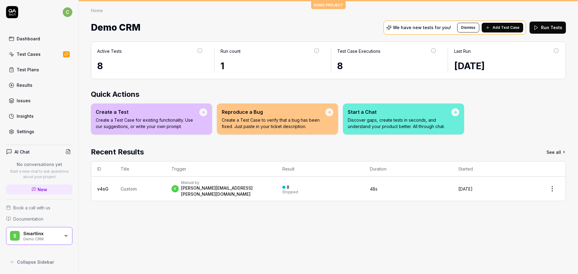
click at [36, 238] on div "Demo CRM" at bounding box center [41, 238] width 36 height 5
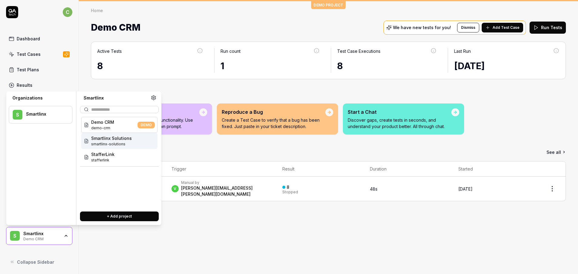
click at [116, 138] on span "Smartlinx Solutions" at bounding box center [111, 138] width 41 height 6
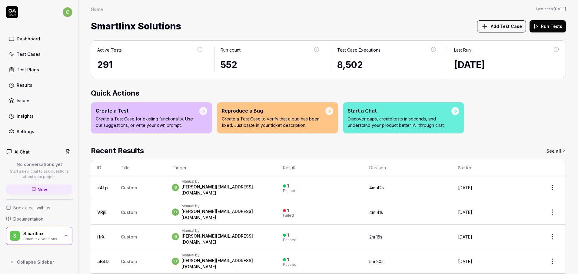
click at [42, 68] on link "Test Plans" at bounding box center [39, 70] width 66 height 12
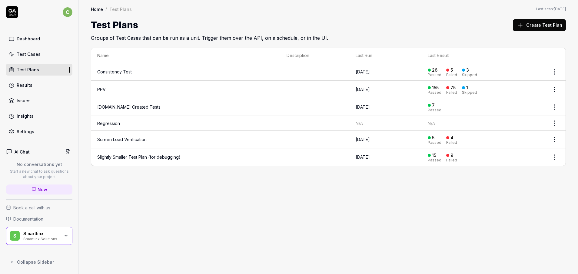
click at [35, 68] on div "Test Plans" at bounding box center [28, 69] width 22 height 6
click at [100, 86] on td "PPV" at bounding box center [185, 90] width 189 height 18
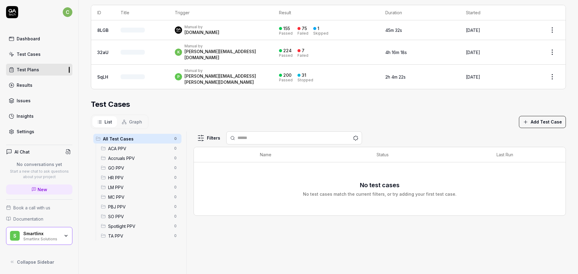
scroll to position [143, 0]
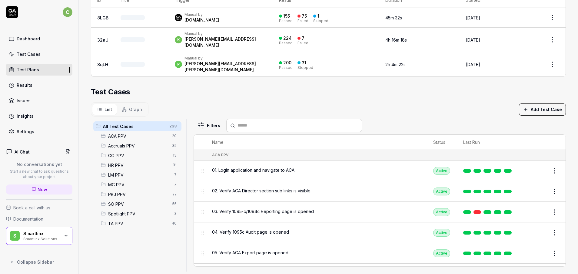
click at [120, 152] on span "GO PPV" at bounding box center [138, 155] width 61 height 6
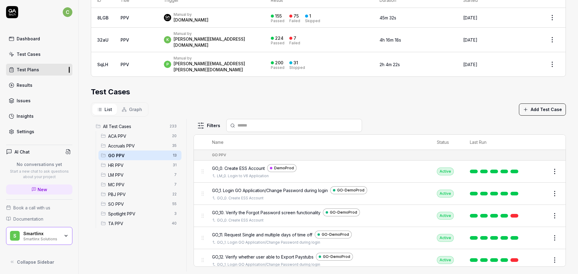
click at [117, 172] on span "LM PPV" at bounding box center [139, 175] width 62 height 6
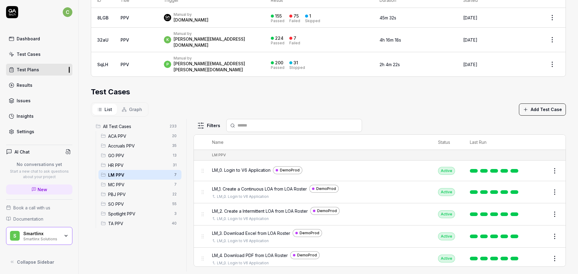
click at [118, 181] on span "MC PPV" at bounding box center [139, 184] width 62 height 6
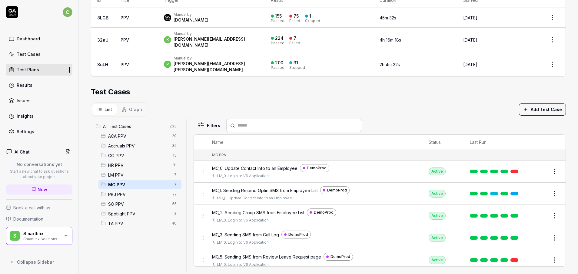
click at [127, 172] on span "LM PPV" at bounding box center [139, 175] width 62 height 6
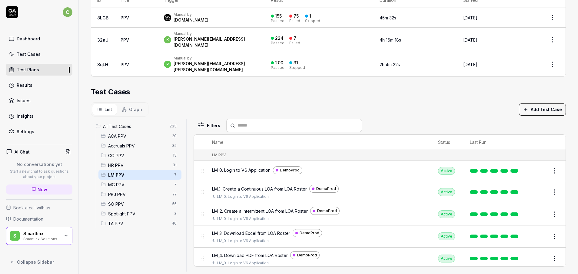
click at [126, 160] on div "HR PPV 31" at bounding box center [139, 165] width 83 height 10
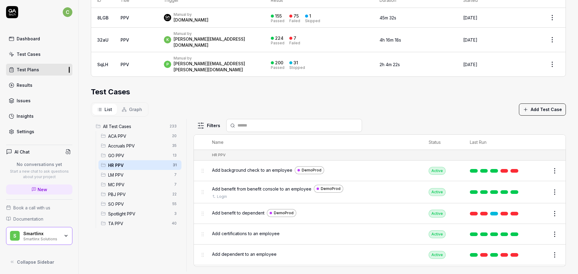
click at [124, 152] on span "GO PPV" at bounding box center [138, 155] width 61 height 6
